Goal: Find specific page/section: Find specific page/section

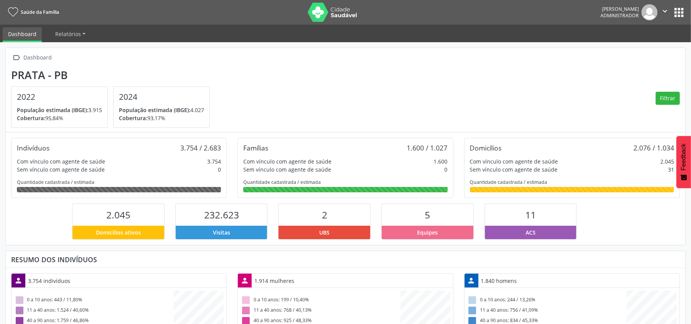
scroll to position [128, 226]
click at [680, 13] on button "apps" at bounding box center [678, 12] width 13 height 13
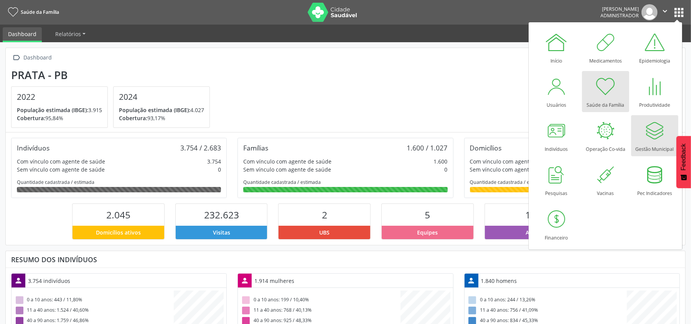
click at [649, 140] on div at bounding box center [654, 130] width 23 height 23
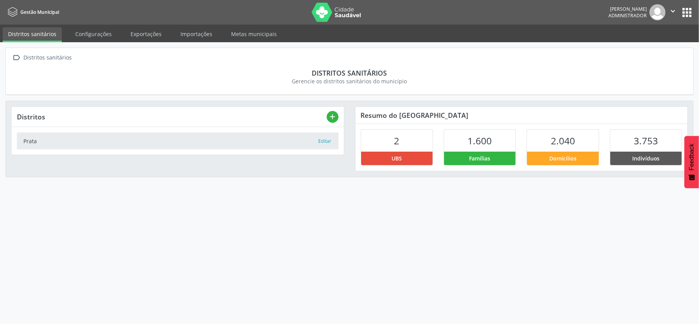
click at [137, 34] on link "Exportações" at bounding box center [146, 33] width 42 height 13
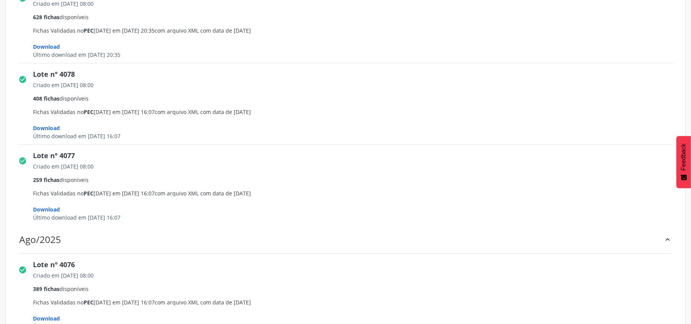
scroll to position [409, 0]
